Goal: Information Seeking & Learning: Learn about a topic

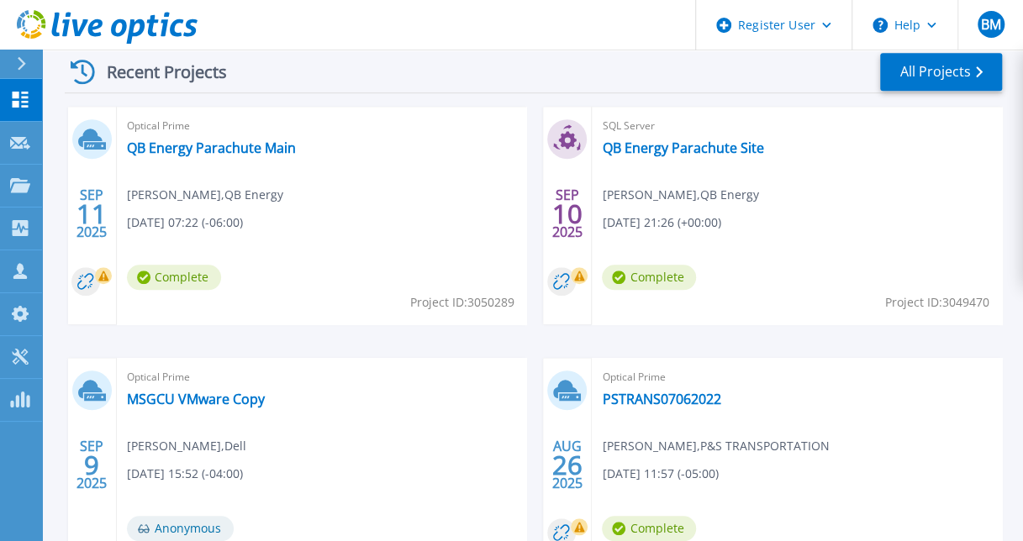
scroll to position [550, 0]
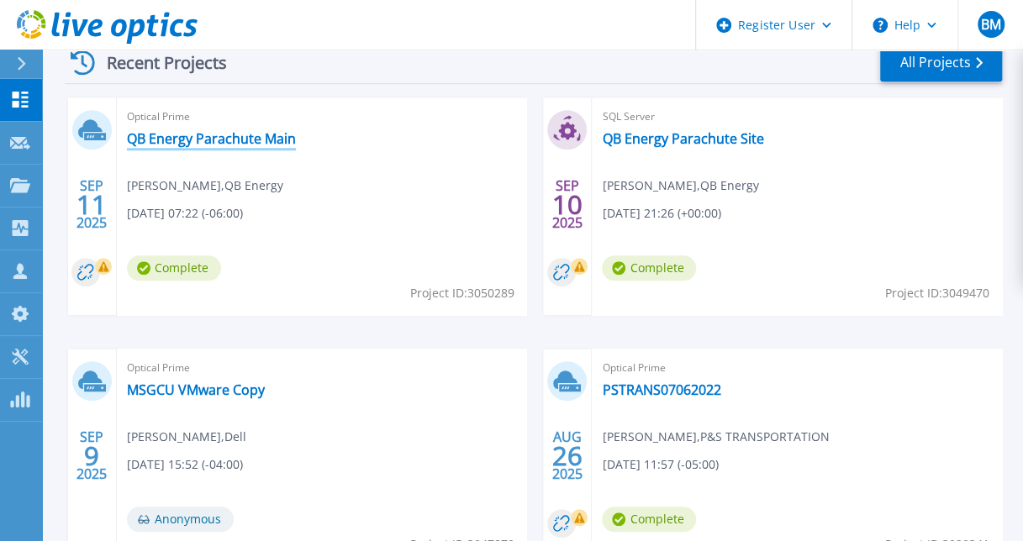
click at [235, 143] on link "QB Energy Parachute Main" at bounding box center [211, 138] width 169 height 17
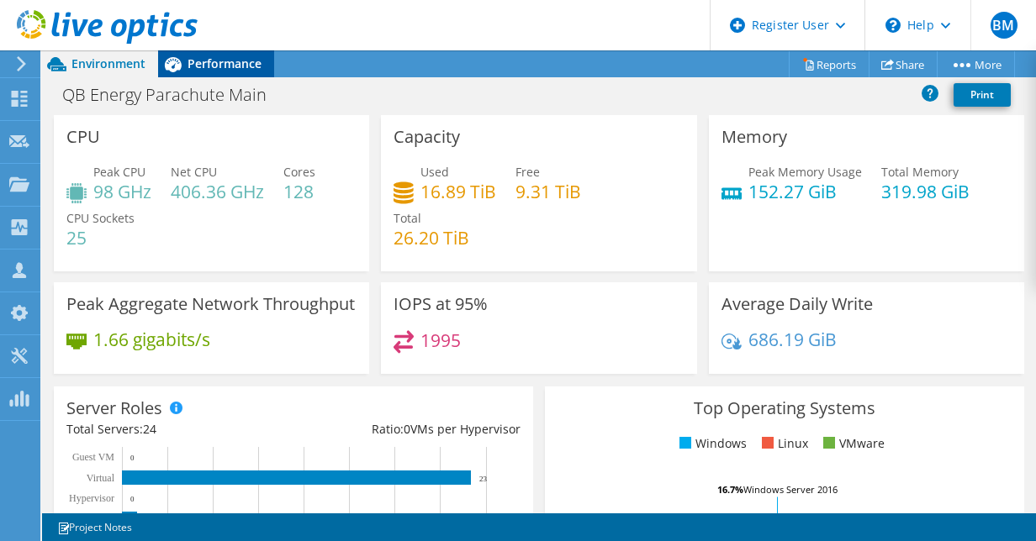
click at [200, 72] on div "Performance" at bounding box center [216, 63] width 116 height 27
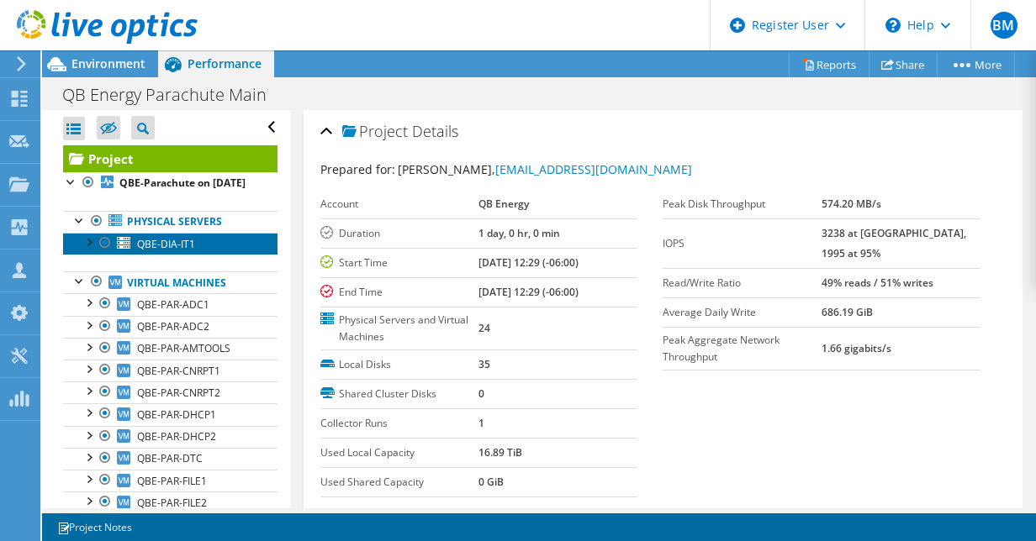
click at [181, 251] on span "QBE-DIA-IT1" at bounding box center [166, 244] width 58 height 14
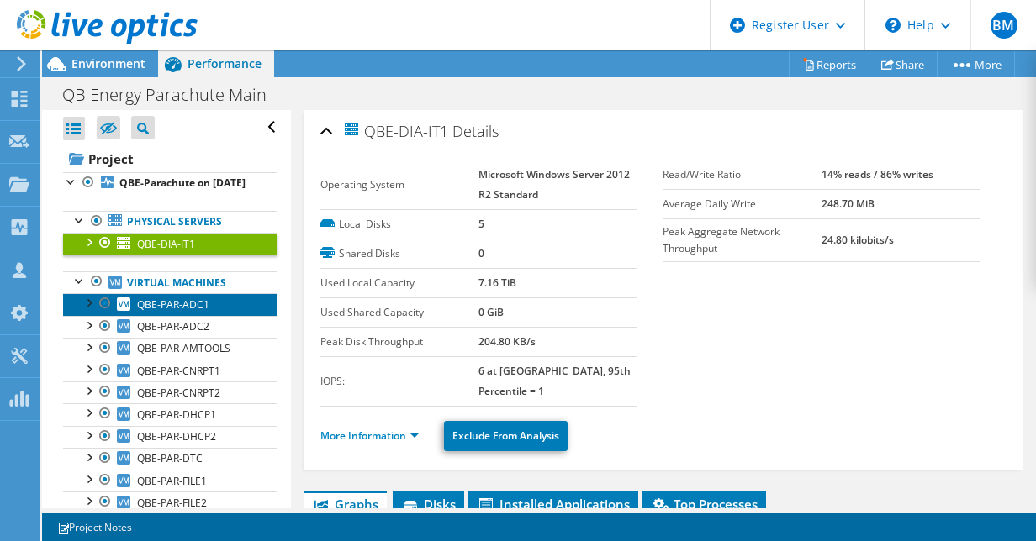
click at [156, 312] on span "QBE-PAR-ADC1" at bounding box center [173, 305] width 72 height 14
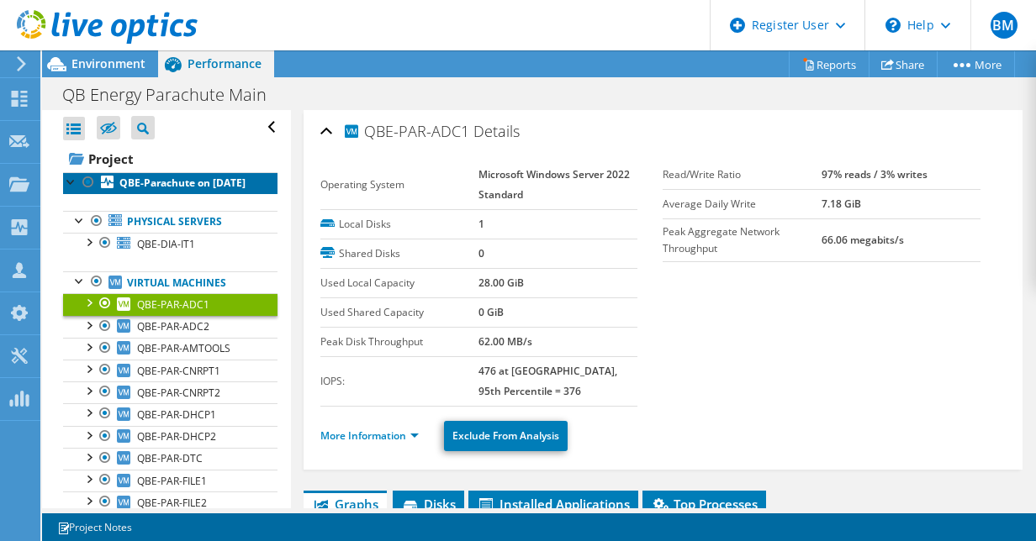
click at [129, 182] on b "QBE-Parachute on 9/11/2025" at bounding box center [182, 183] width 126 height 14
